Goal: Ask a question

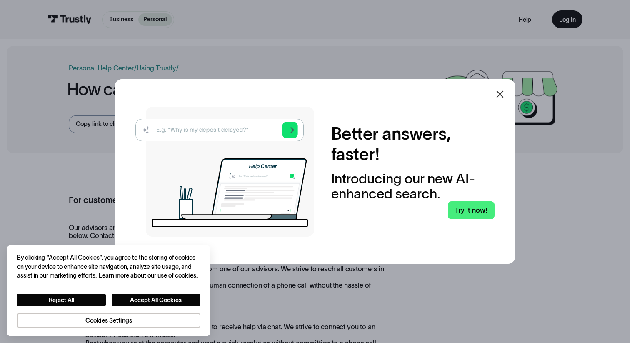
click at [497, 96] on icon at bounding box center [499, 94] width 7 height 7
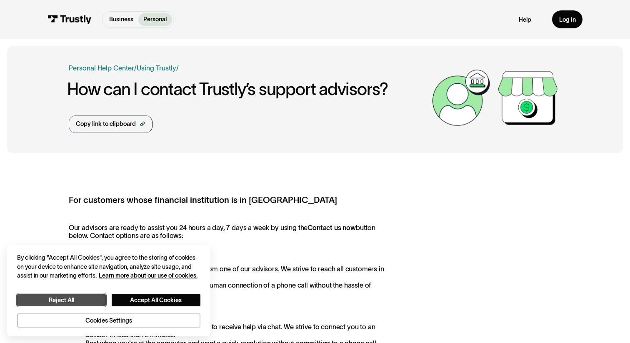
click at [89, 304] on button "Reject All" at bounding box center [61, 300] width 89 height 13
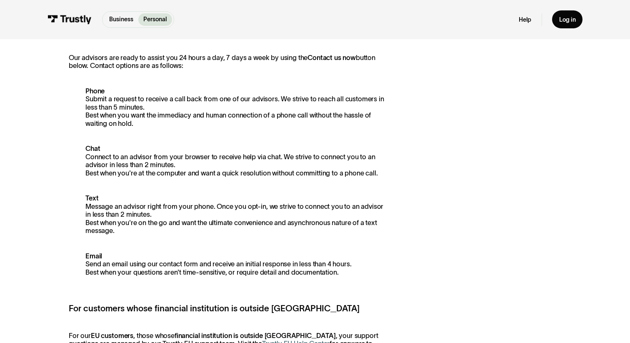
scroll to position [168, 0]
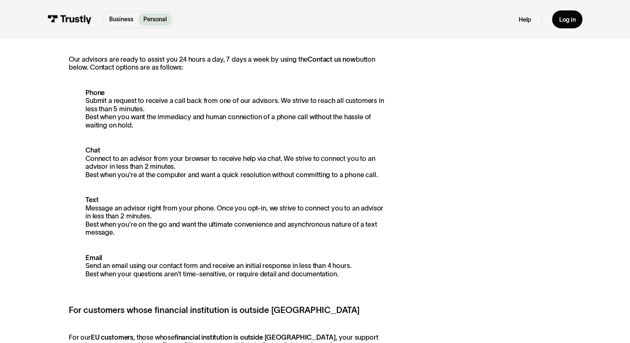
click at [262, 103] on p "Phone Submit a request to receive a call back from one of our advisors. We stri…" at bounding box center [227, 109] width 317 height 41
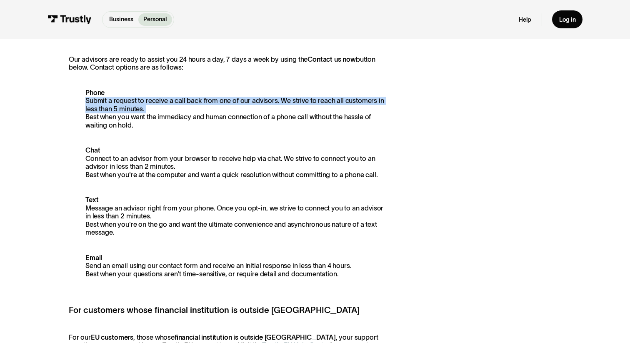
click at [262, 103] on p "Phone Submit a request to receive a call back from one of our advisors. We stri…" at bounding box center [227, 109] width 317 height 41
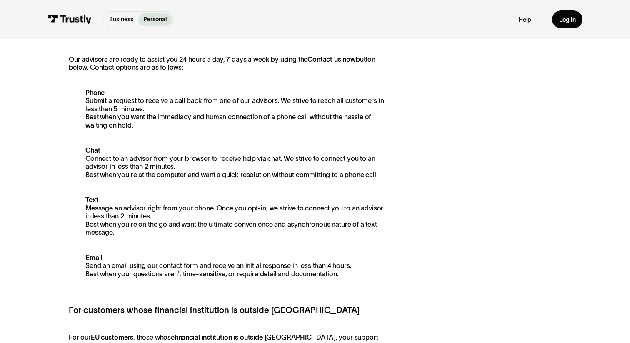
click at [203, 115] on p "Phone Submit a request to receive a call back from one of our advisors. We stri…" at bounding box center [227, 109] width 317 height 41
click at [127, 116] on p "Phone Submit a request to receive a call back from one of our advisors. We stri…" at bounding box center [227, 109] width 317 height 41
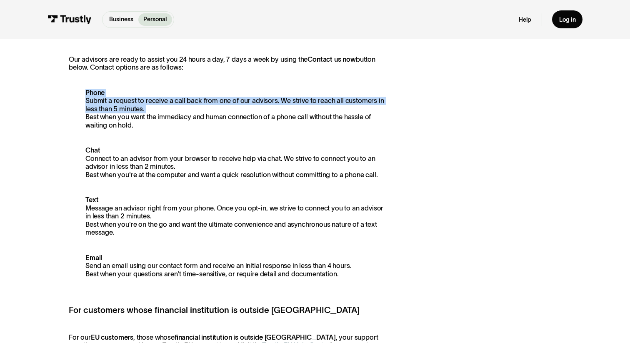
click at [127, 116] on p "Phone Submit a request to receive a call back from one of our advisors. We stri…" at bounding box center [227, 109] width 317 height 41
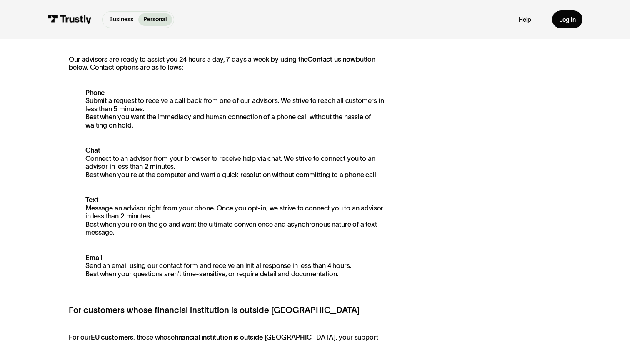
click at [158, 127] on p "Phone Submit a request to receive a call back from one of our advisors. We stri…" at bounding box center [227, 109] width 317 height 41
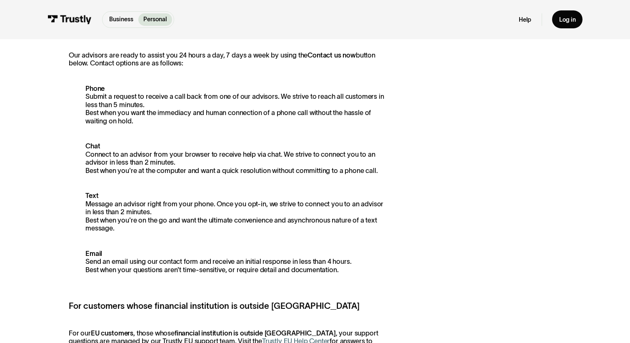
scroll to position [0, 0]
